Goal: Information Seeking & Learning: Learn about a topic

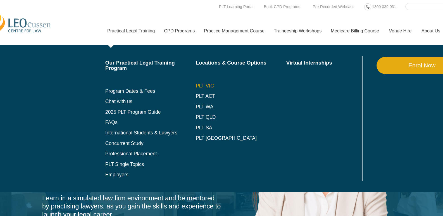
click at [202, 73] on link "PLT VIC" at bounding box center [234, 73] width 77 height 4
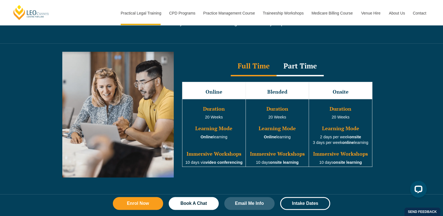
scroll to position [495, 0]
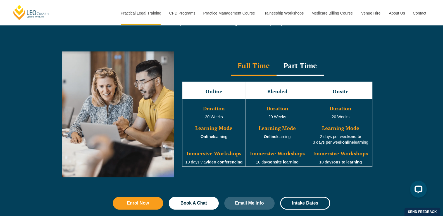
click at [296, 66] on div "Part Time" at bounding box center [299, 66] width 47 height 20
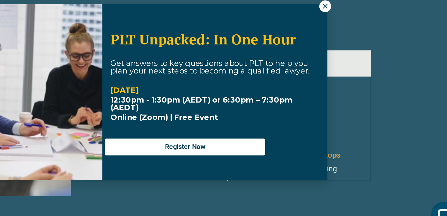
click at [345, 51] on icon at bounding box center [343, 51] width 5 height 5
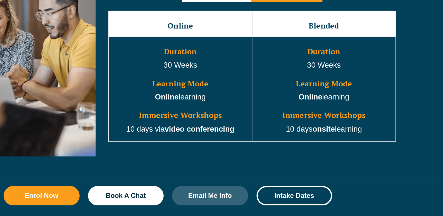
scroll to position [530, 0]
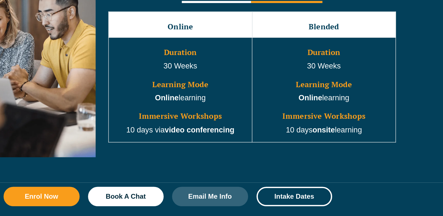
click at [260, 125] on strong "video conferencing" at bounding box center [242, 124] width 46 height 6
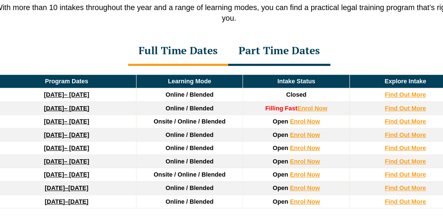
scroll to position [739, 0]
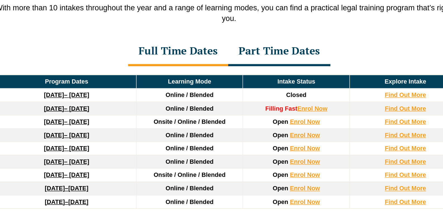
click at [263, 77] on div "Part Time Dates" at bounding box center [255, 68] width 68 height 20
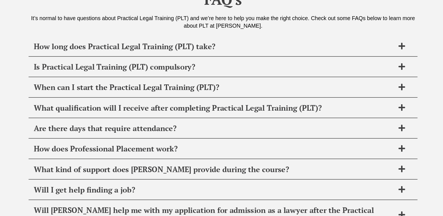
scroll to position [2644, 0]
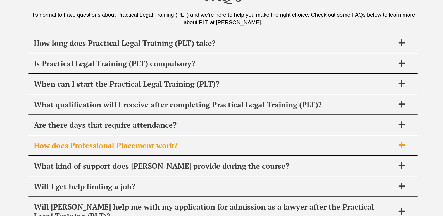
click at [369, 155] on icon at bounding box center [368, 158] width 6 height 6
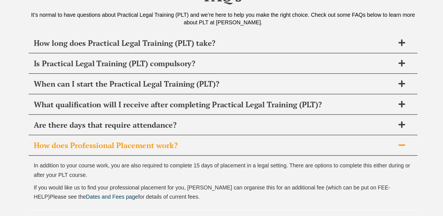
click at [369, 155] on icon at bounding box center [368, 158] width 6 height 6
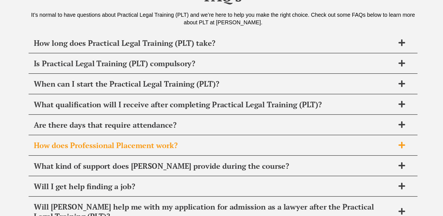
click at [369, 155] on icon at bounding box center [368, 158] width 6 height 6
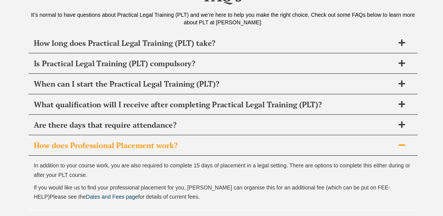
click at [369, 155] on icon at bounding box center [368, 158] width 6 height 6
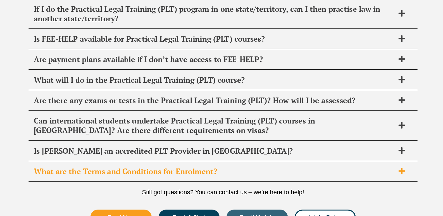
scroll to position [2830, 0]
